Goal: Use online tool/utility

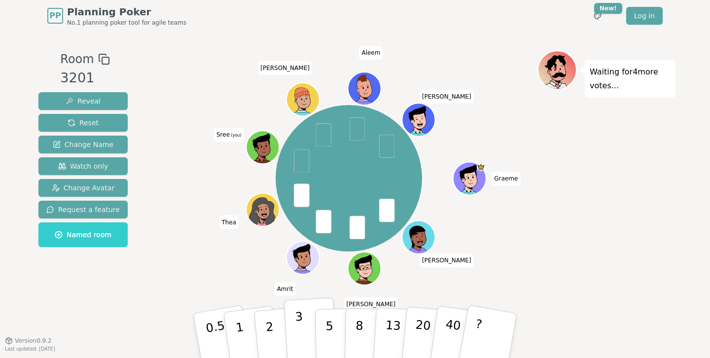
click at [302, 331] on p "3" at bounding box center [300, 337] width 11 height 54
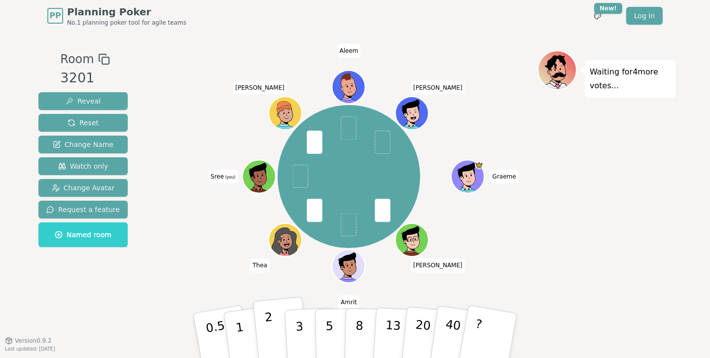
click at [273, 349] on p "2" at bounding box center [270, 337] width 13 height 54
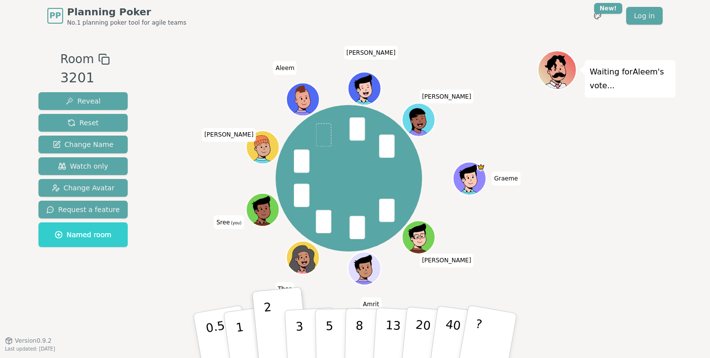
click at [237, 42] on div "Room 3201 Reveal Reset Change Name Watch only Change Avatar Request a feature N…" at bounding box center [355, 186] width 641 height 309
click at [268, 333] on p "2" at bounding box center [270, 337] width 13 height 54
click at [274, 337] on button "2" at bounding box center [281, 336] width 56 height 78
click at [269, 333] on p "2" at bounding box center [270, 337] width 13 height 54
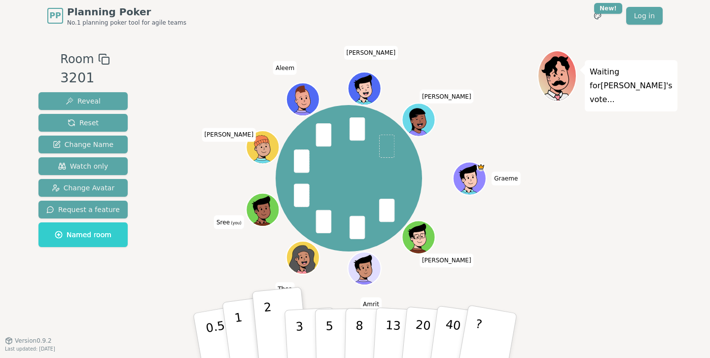
click at [239, 332] on p "1" at bounding box center [241, 337] width 15 height 54
click at [244, 332] on button "1" at bounding box center [251, 336] width 59 height 80
click at [242, 346] on p "1" at bounding box center [241, 337] width 15 height 54
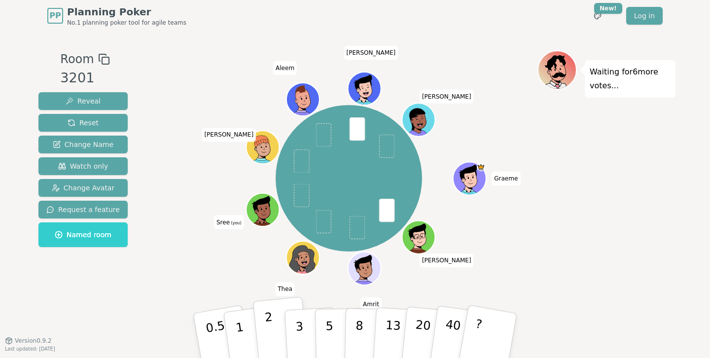
click at [274, 324] on button "2" at bounding box center [281, 336] width 56 height 78
click at [274, 347] on button "2" at bounding box center [281, 336] width 56 height 78
click at [278, 331] on button "2" at bounding box center [281, 336] width 56 height 78
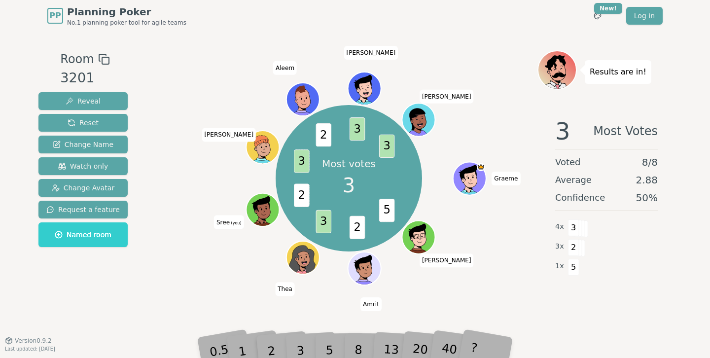
click at [300, 350] on div "3" at bounding box center [311, 336] width 32 height 36
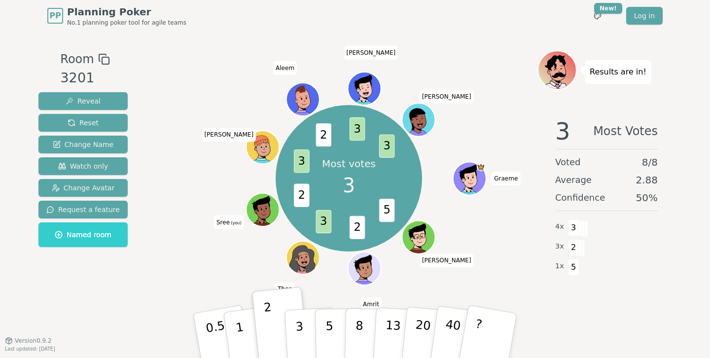
click at [300, 350] on p "3" at bounding box center [300, 347] width 11 height 54
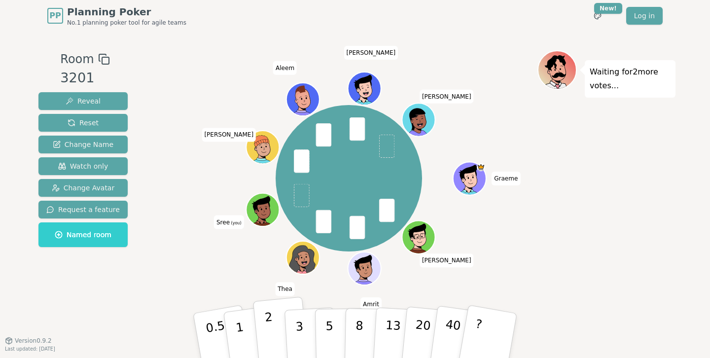
click at [280, 322] on button "2" at bounding box center [281, 336] width 56 height 78
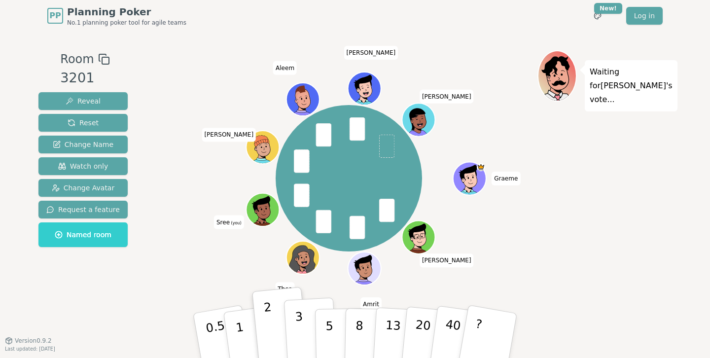
click at [302, 324] on button "3" at bounding box center [311, 335] width 54 height 77
click at [278, 326] on button "2" at bounding box center [281, 336] width 56 height 78
